Goal: Transaction & Acquisition: Purchase product/service

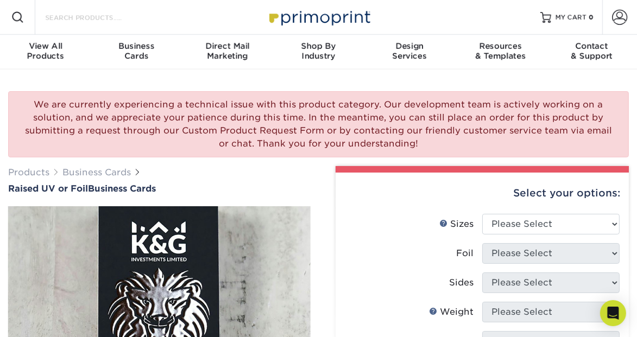
click at [81, 22] on input "Search Products" at bounding box center [97, 17] width 106 height 13
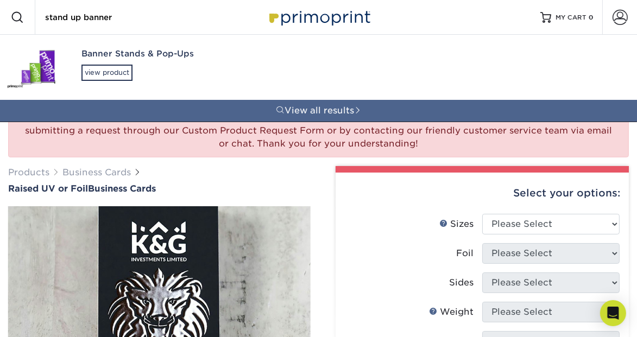
type input "stand up banner"
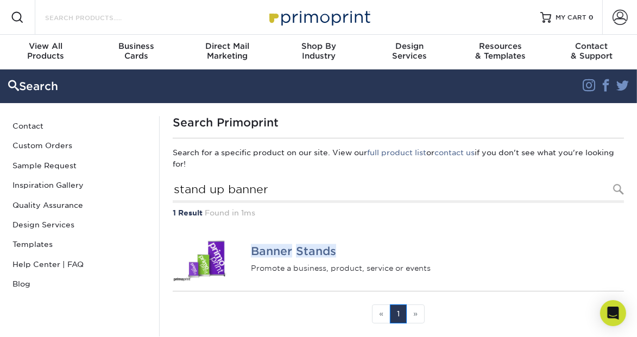
click at [86, 16] on input "Search Products" at bounding box center [97, 17] width 106 height 13
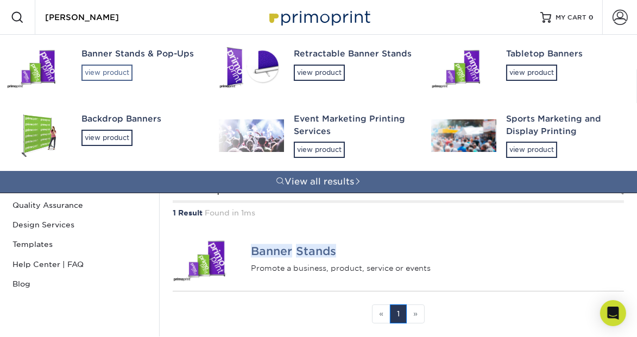
type input "[PERSON_NAME]"
click at [114, 69] on div "view product" at bounding box center [106, 73] width 51 height 16
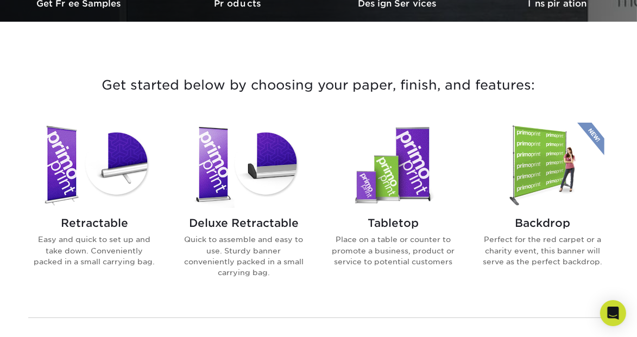
scroll to position [437, 0]
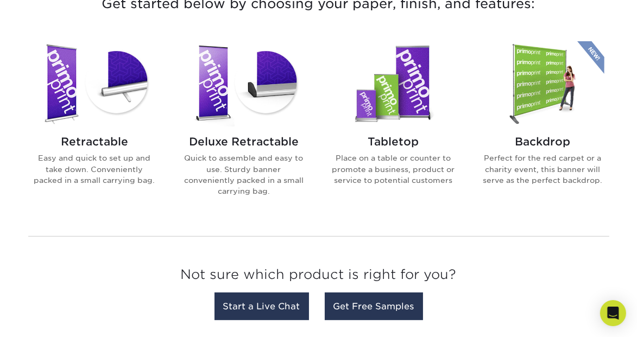
click at [131, 103] on img at bounding box center [94, 83] width 123 height 85
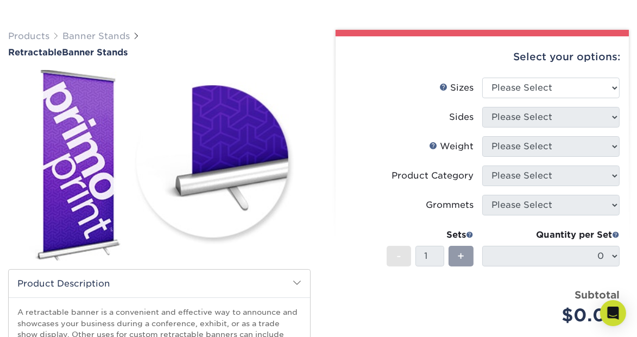
scroll to position [62, 0]
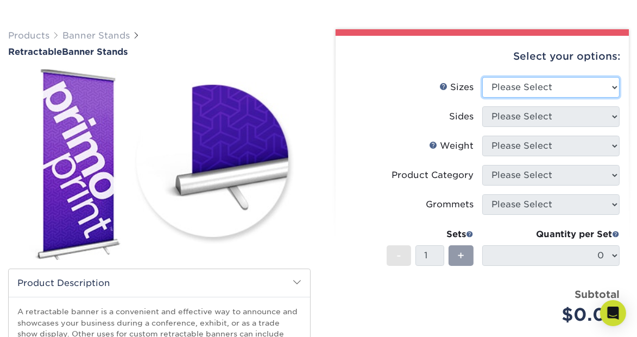
click at [519, 87] on select "Please Select 24" x 60" 33" x 80" 47" x 80"" at bounding box center [550, 87] width 137 height 21
click at [482, 77] on select "Please Select 24" x 60" 33" x 80" 47" x 80"" at bounding box center [550, 87] width 137 height 21
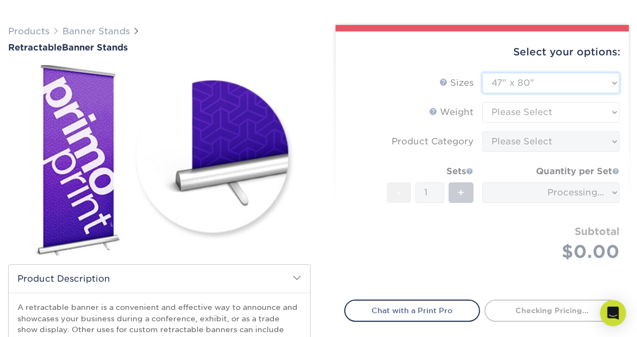
scroll to position [67, 0]
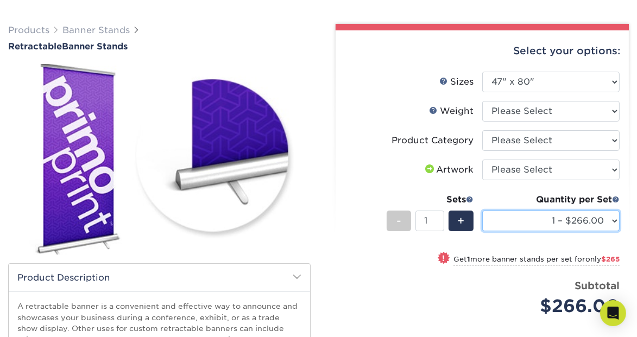
click at [543, 220] on select "1 – $266.00 2 – $531.00 3 – $796.00 4 – $1062.00 5 – $1327.00 6 – $1592.00 7 – …" at bounding box center [550, 221] width 137 height 21
click at [482, 211] on select "1 – $266.00 2 – $531.00 3 – $796.00 4 – $1062.00 5 – $1327.00 6 – $1592.00 7 – …" at bounding box center [550, 221] width 137 height 21
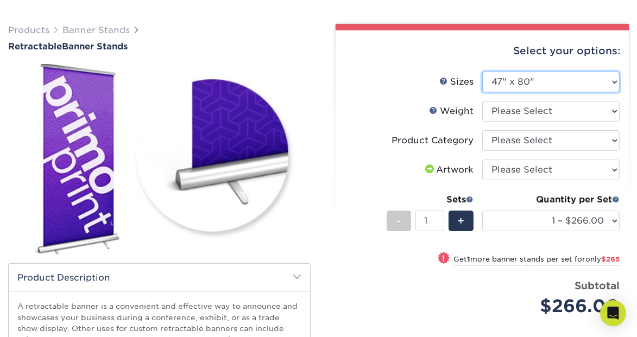
click at [512, 82] on select "Please Select 24" x 60" 33" x 80" 47" x 80"" at bounding box center [550, 82] width 137 height 21
select select "24.00x60.00"
click at [482, 72] on select "Please Select 24" x 60" 33" x 80" 47" x 80"" at bounding box center [550, 82] width 137 height 21
select select "-1"
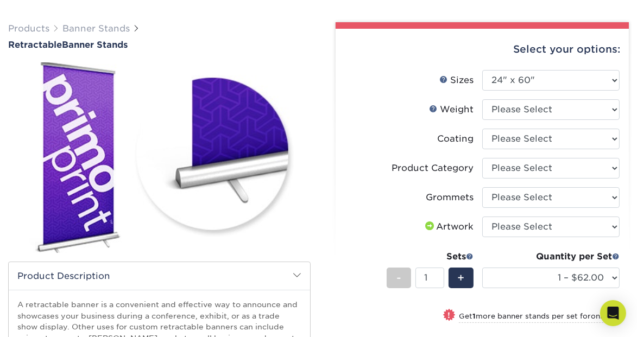
scroll to position [69, 0]
